Goal: Use online tool/utility: Utilize a website feature to perform a specific function

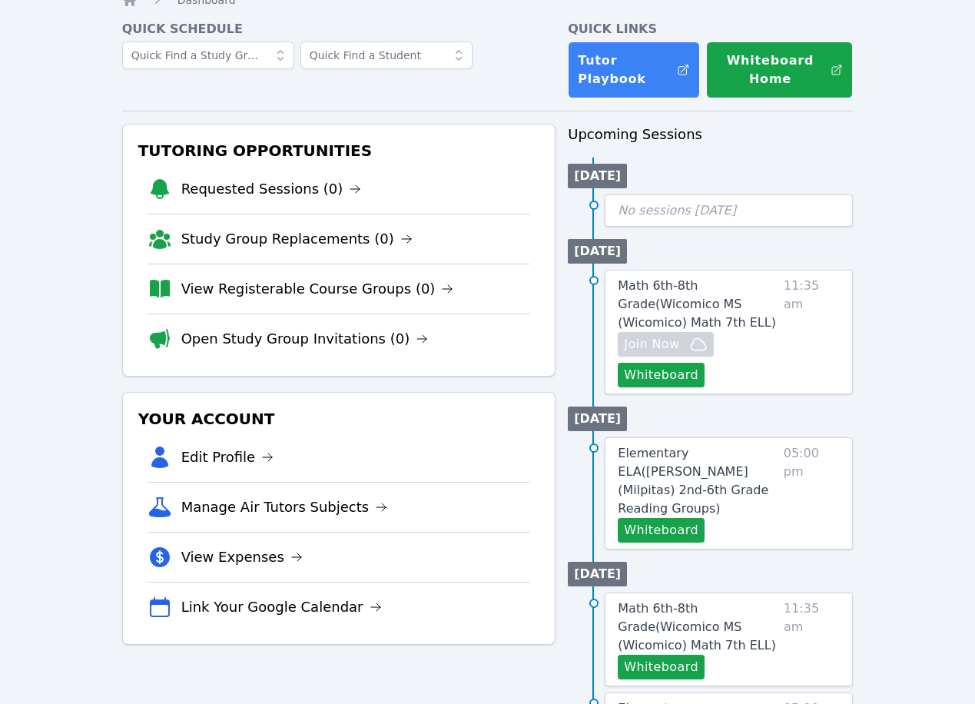
scroll to position [67, 0]
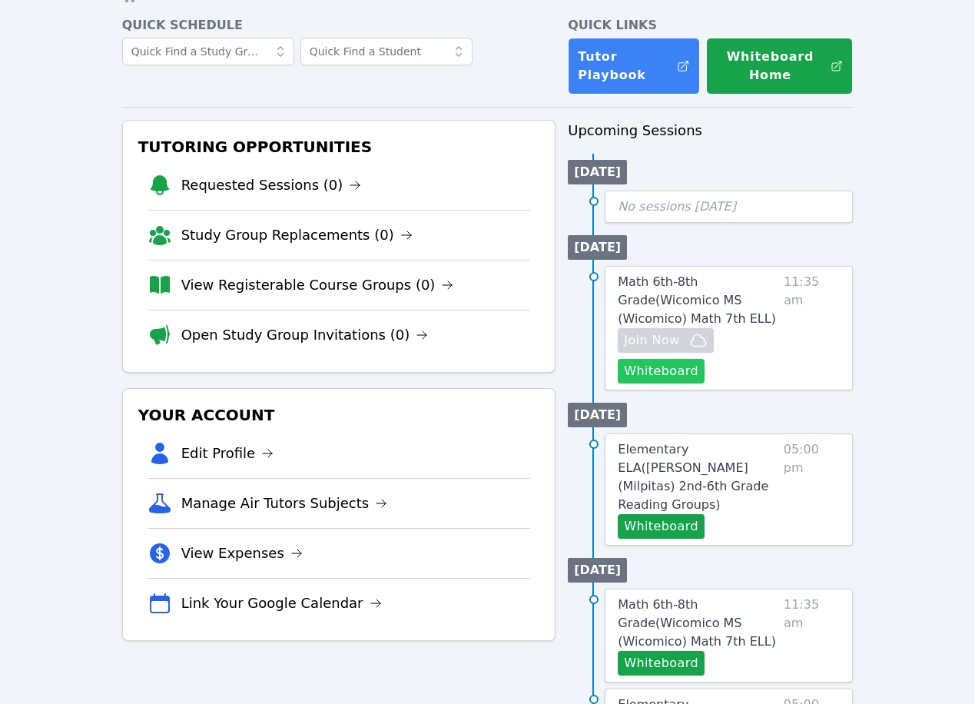
click at [697, 364] on button "Whiteboard" at bounding box center [661, 371] width 87 height 25
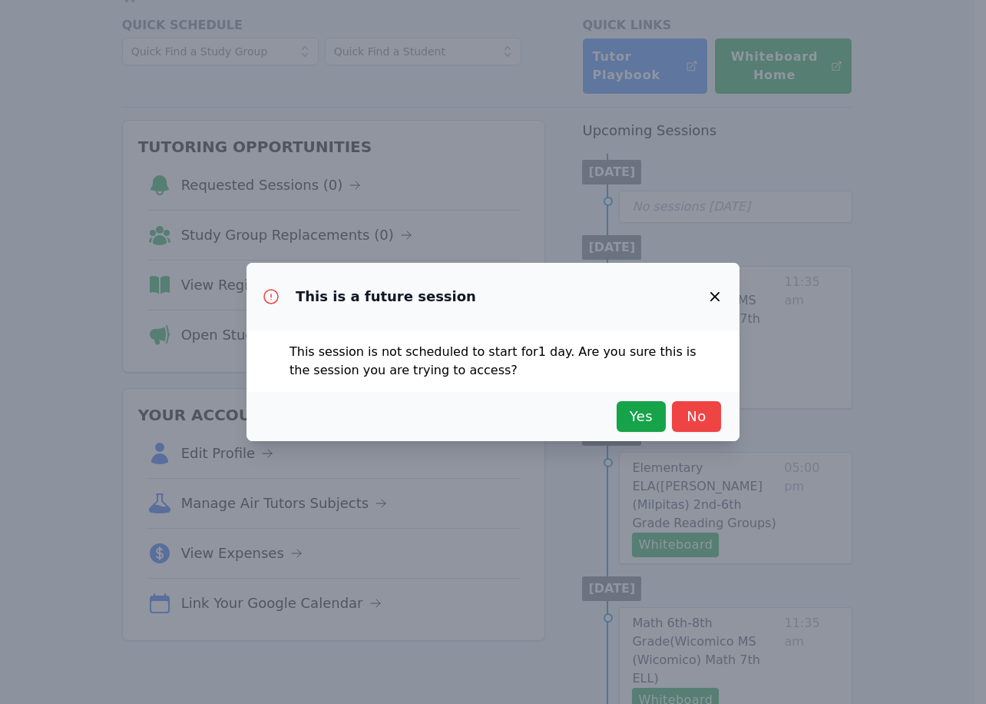
click at [697, 364] on div "This session is not scheduled to start for 1 day . Are you sure this is the ses…" at bounding box center [493, 360] width 493 height 61
click at [718, 294] on icon "button" at bounding box center [715, 296] width 18 height 18
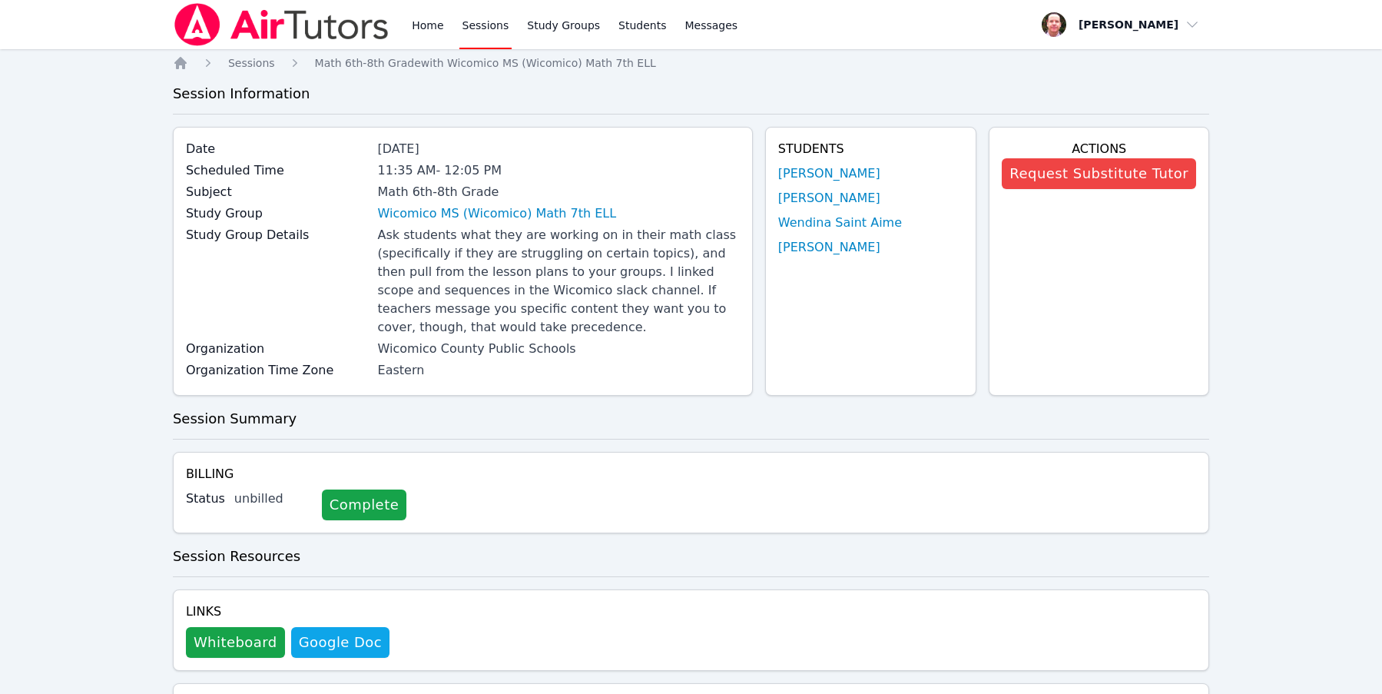
scroll to position [797, 0]
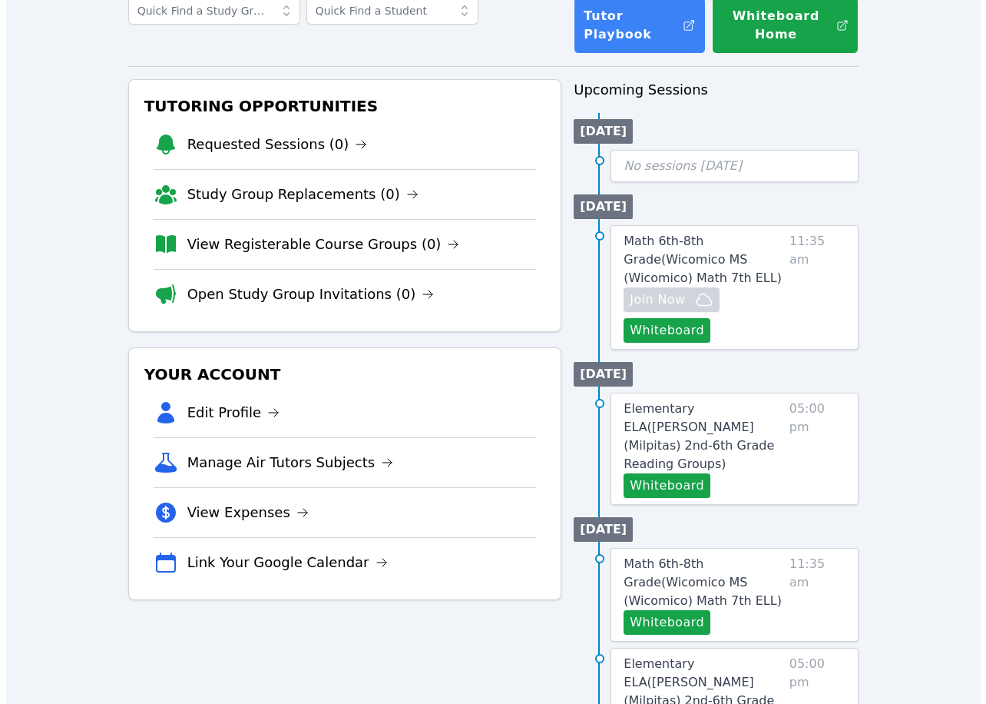
scroll to position [131, 0]
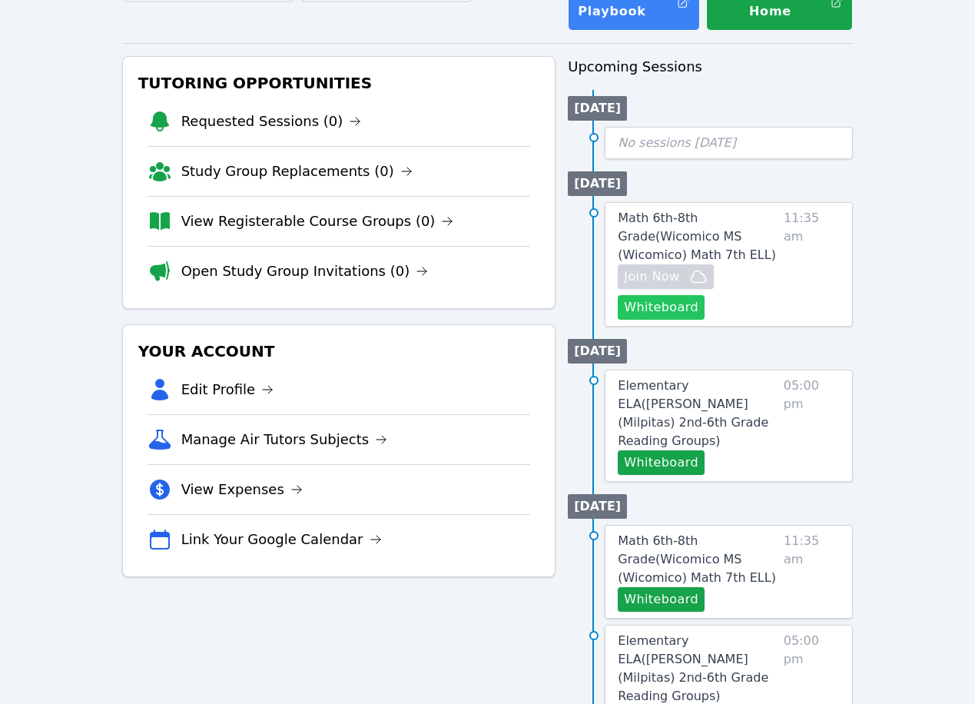
click at [676, 307] on button "Whiteboard" at bounding box center [661, 307] width 87 height 25
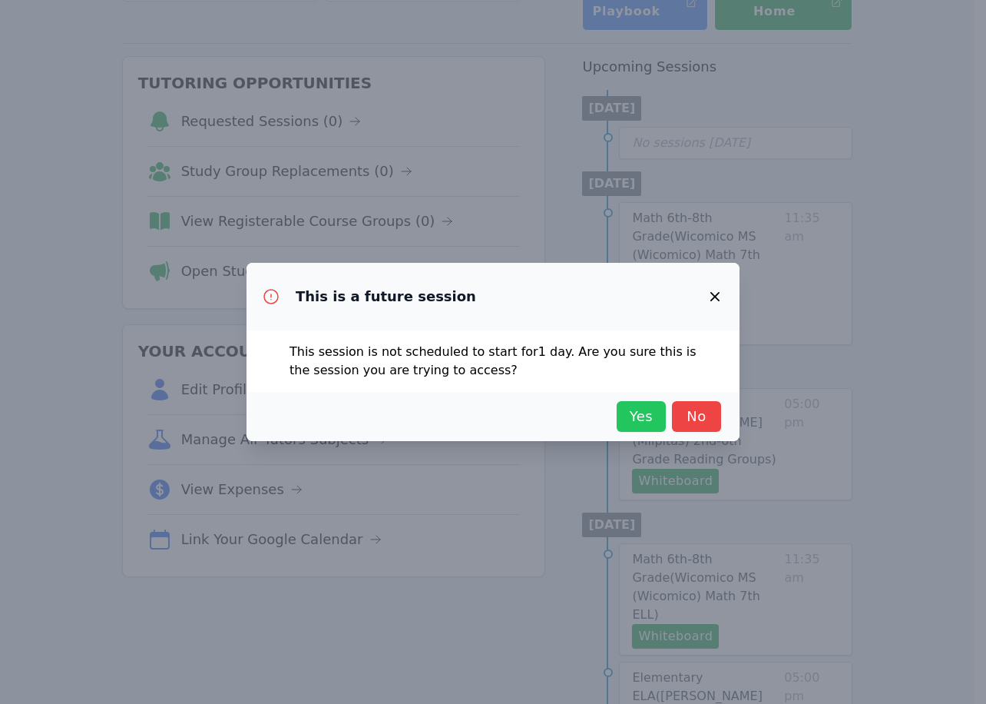
click at [637, 413] on span "Yes" at bounding box center [641, 417] width 34 height 22
